Goal: Task Accomplishment & Management: Use online tool/utility

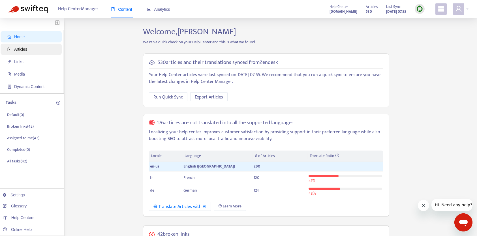
click at [30, 49] on span "Articles" at bounding box center [32, 49] width 50 height 11
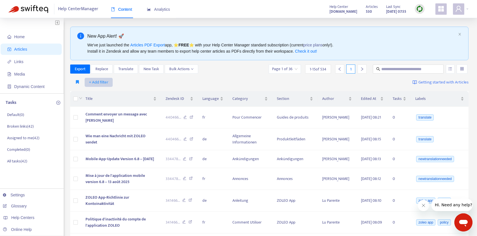
click at [100, 80] on span "+ Add filter" at bounding box center [99, 82] width 20 height 7
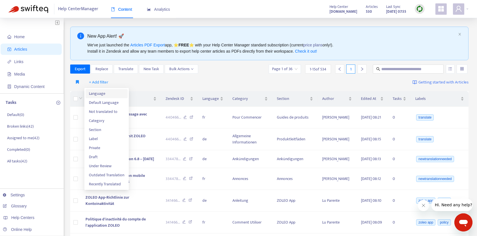
click at [102, 95] on span "Language" at bounding box center [106, 94] width 35 height 6
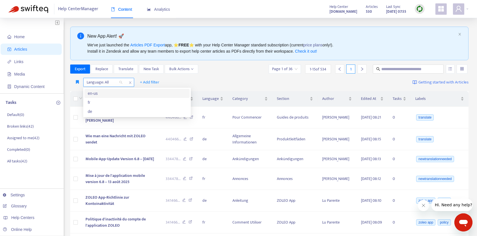
click at [108, 85] on div at bounding box center [102, 82] width 34 height 7
click at [106, 95] on div "en-us" at bounding box center [137, 93] width 98 height 6
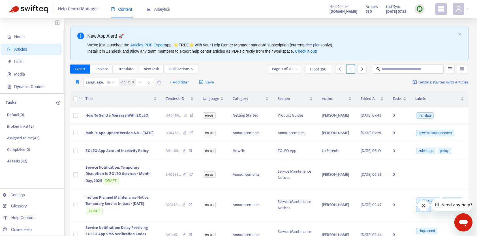
click at [263, 79] on div "Language : is en-us + Add filter Save Getting started with Articles" at bounding box center [269, 82] width 399 height 13
click at [76, 67] on span "Export" at bounding box center [80, 69] width 11 height 6
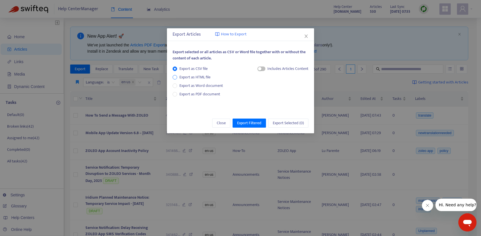
click at [198, 78] on span "Export as HTML file" at bounding box center [195, 77] width 36 height 6
click at [194, 70] on span "Export as CSV file" at bounding box center [193, 69] width 33 height 6
click at [260, 69] on div "button" at bounding box center [259, 68] width 3 height 3
click at [269, 88] on span "HTML Content" at bounding box center [282, 88] width 28 height 6
click at [253, 125] on span "Export Filtered" at bounding box center [249, 123] width 24 height 6
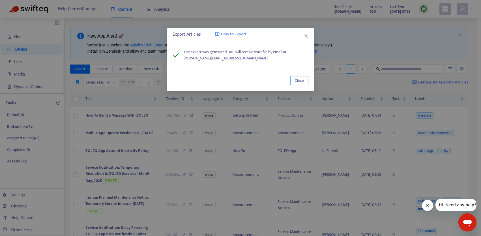
click at [302, 83] on span "Close" at bounding box center [299, 81] width 9 height 6
